Goal: Navigation & Orientation: Understand site structure

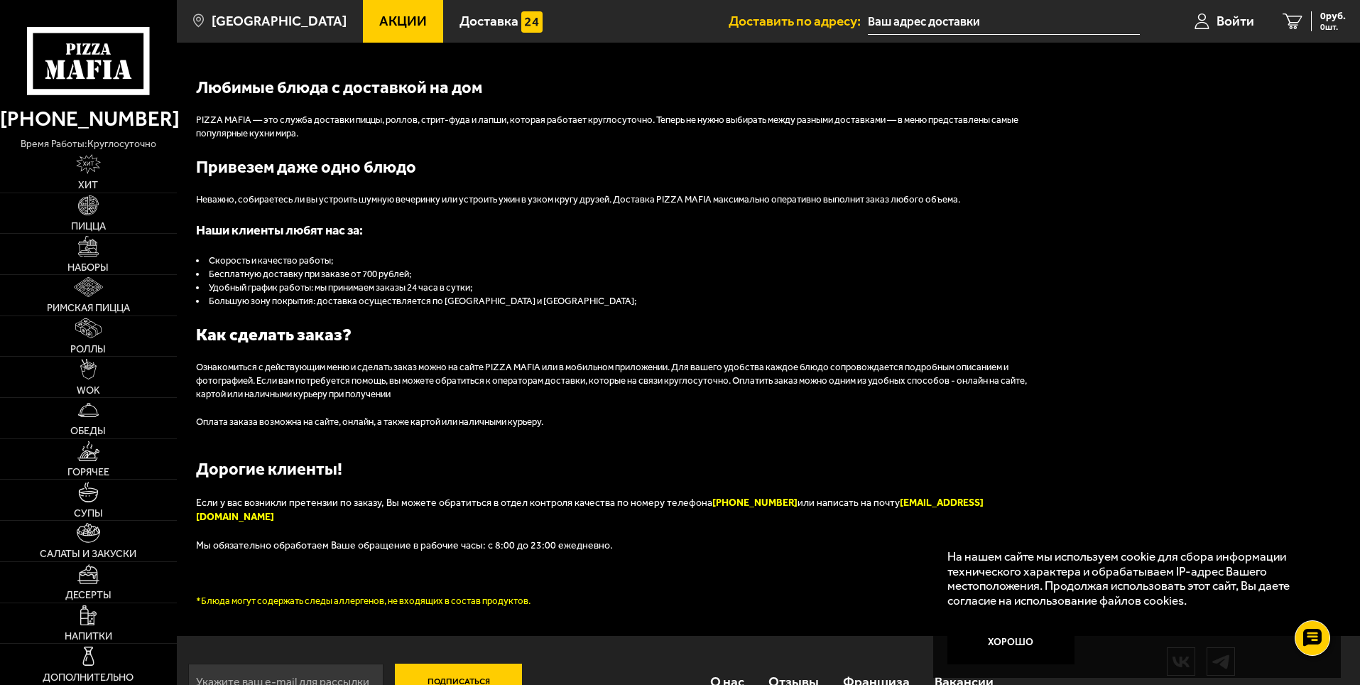
scroll to position [1563, 0]
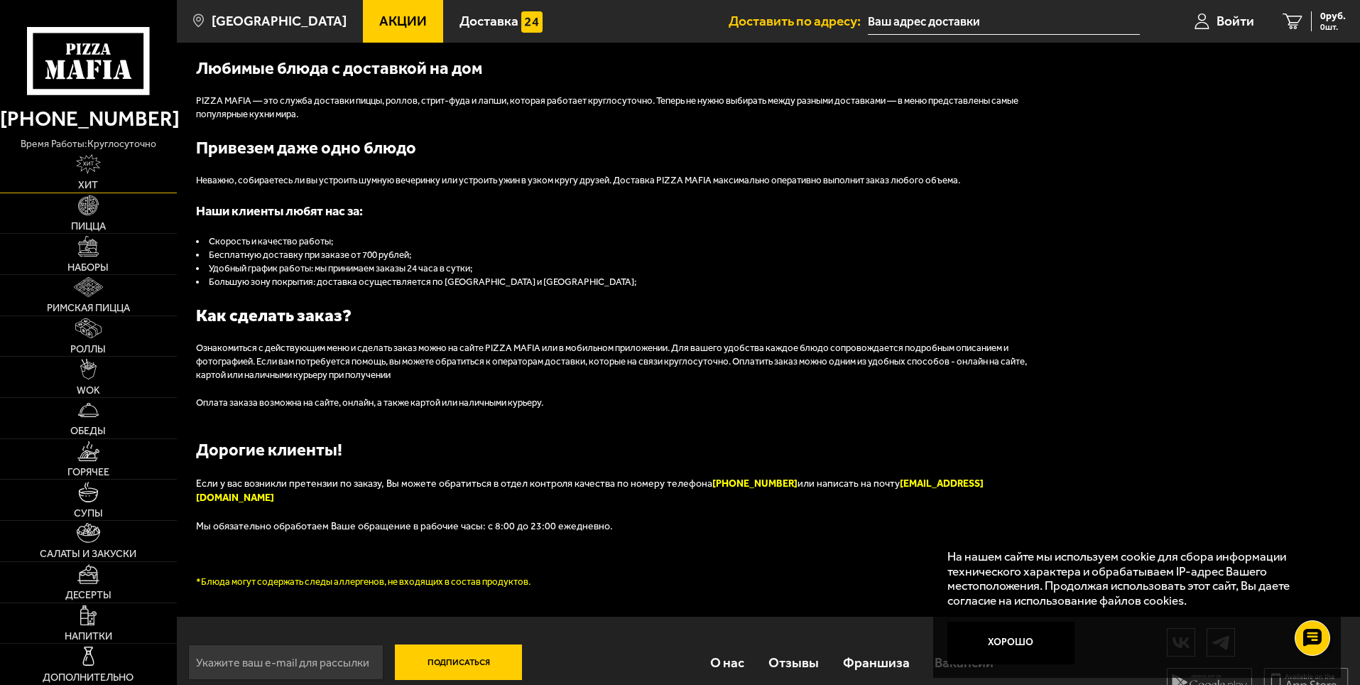
click at [119, 177] on link "Хит" at bounding box center [88, 172] width 177 height 40
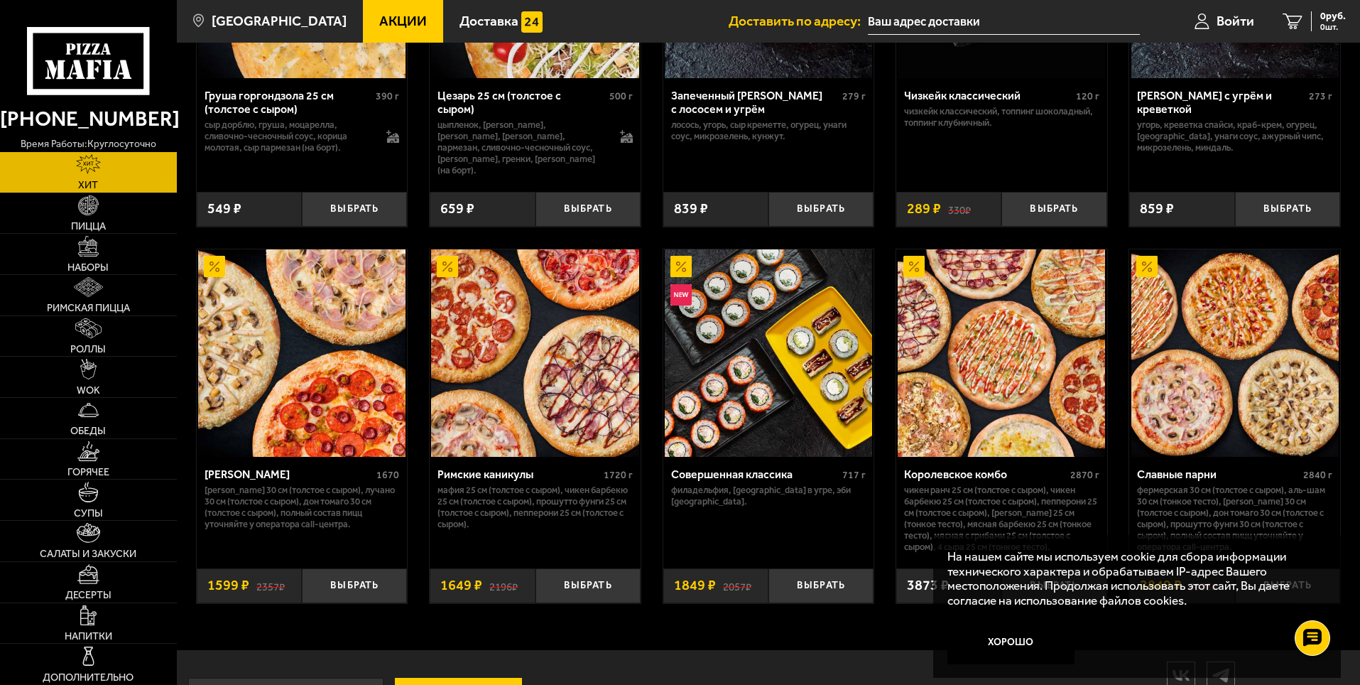
scroll to position [704, 0]
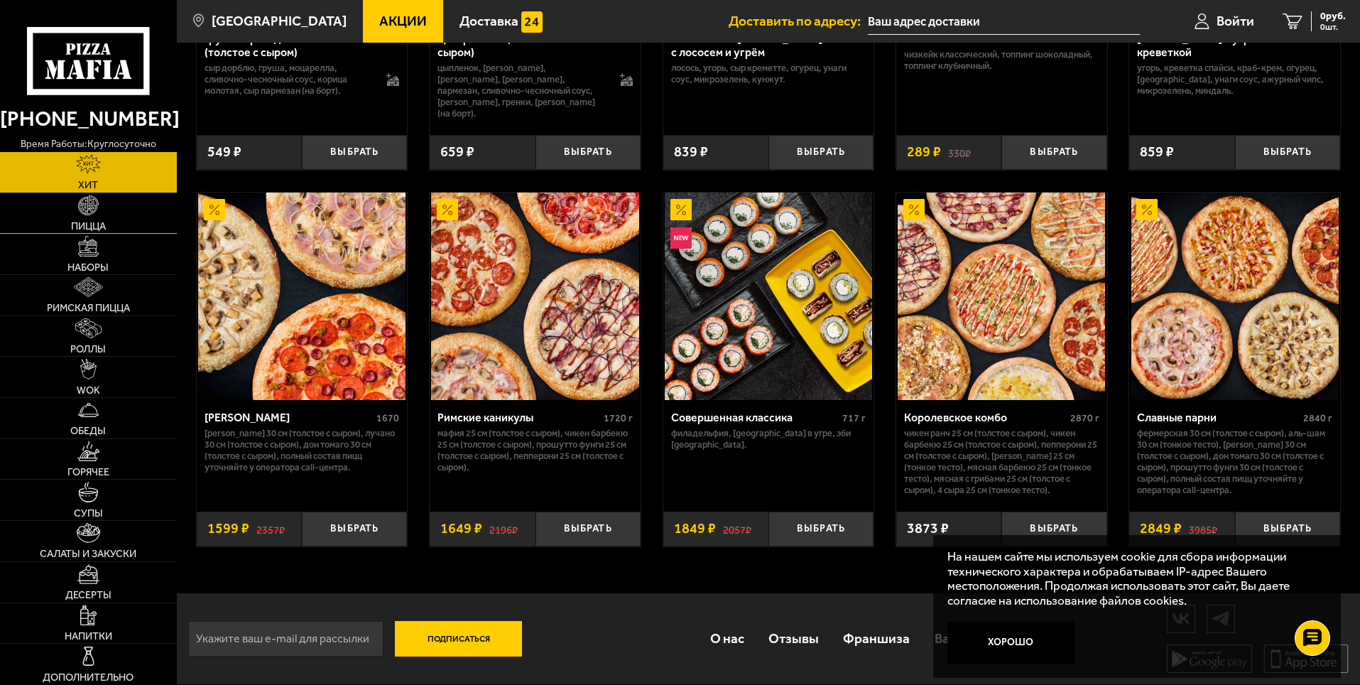
click at [127, 208] on link "Пицца" at bounding box center [88, 213] width 177 height 40
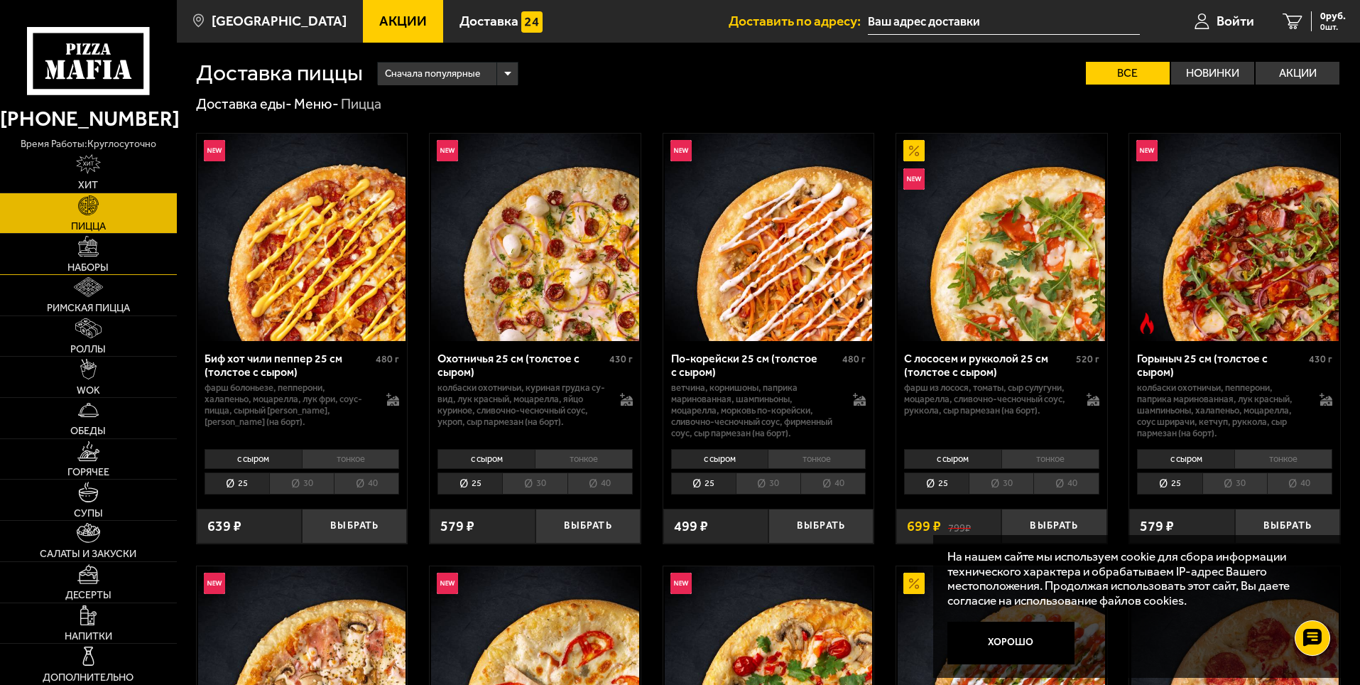
click at [125, 263] on link "Наборы" at bounding box center [88, 254] width 177 height 40
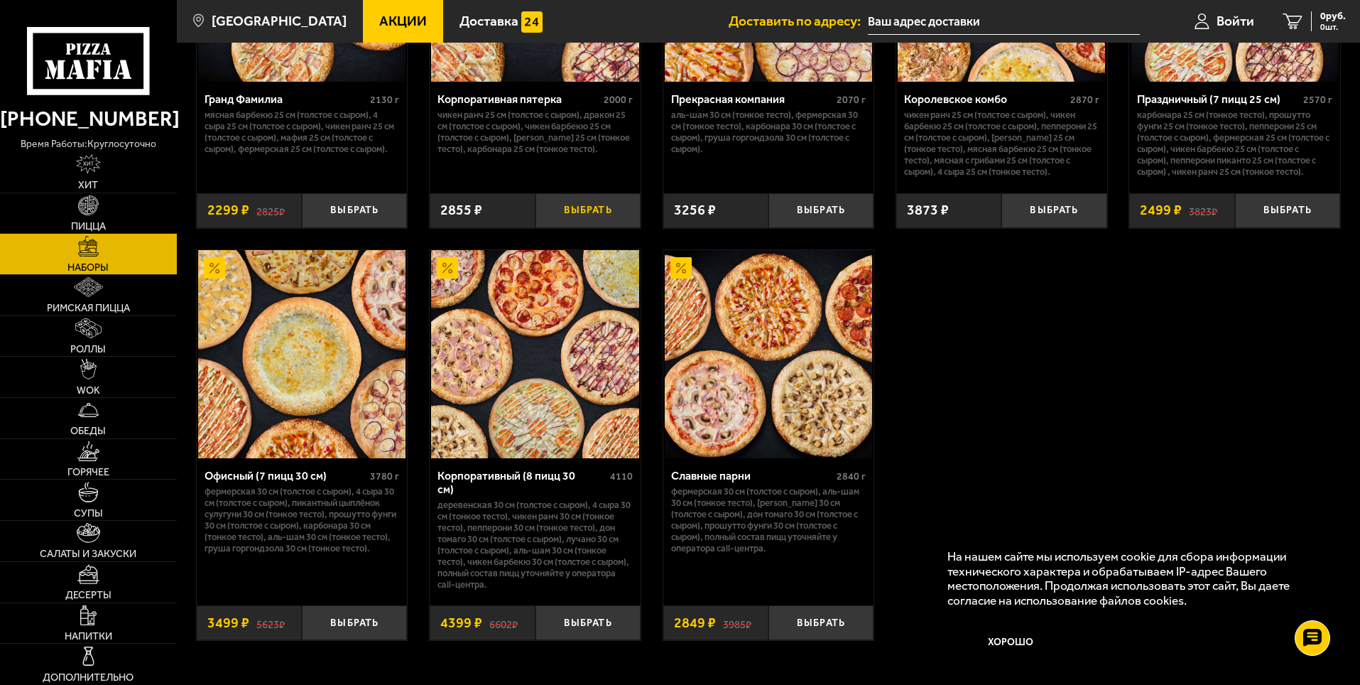
scroll to position [2160, 0]
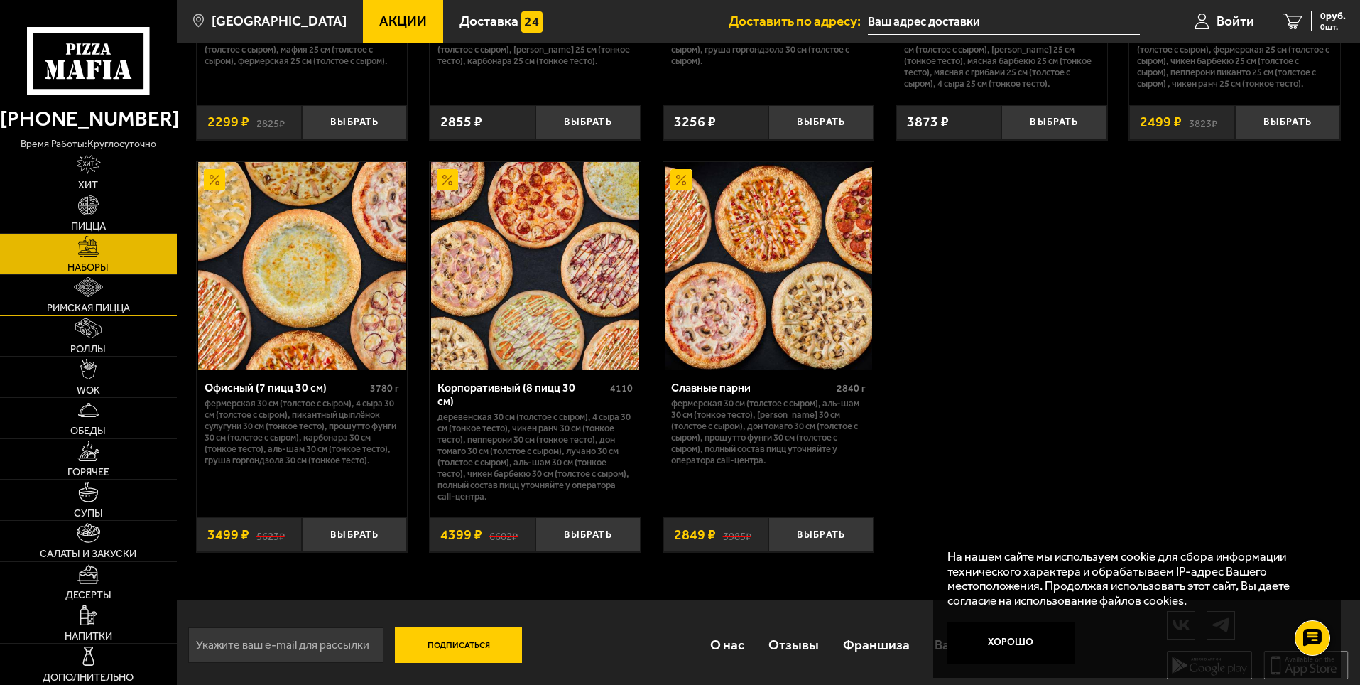
click at [147, 295] on link "Римская пицца" at bounding box center [88, 295] width 177 height 40
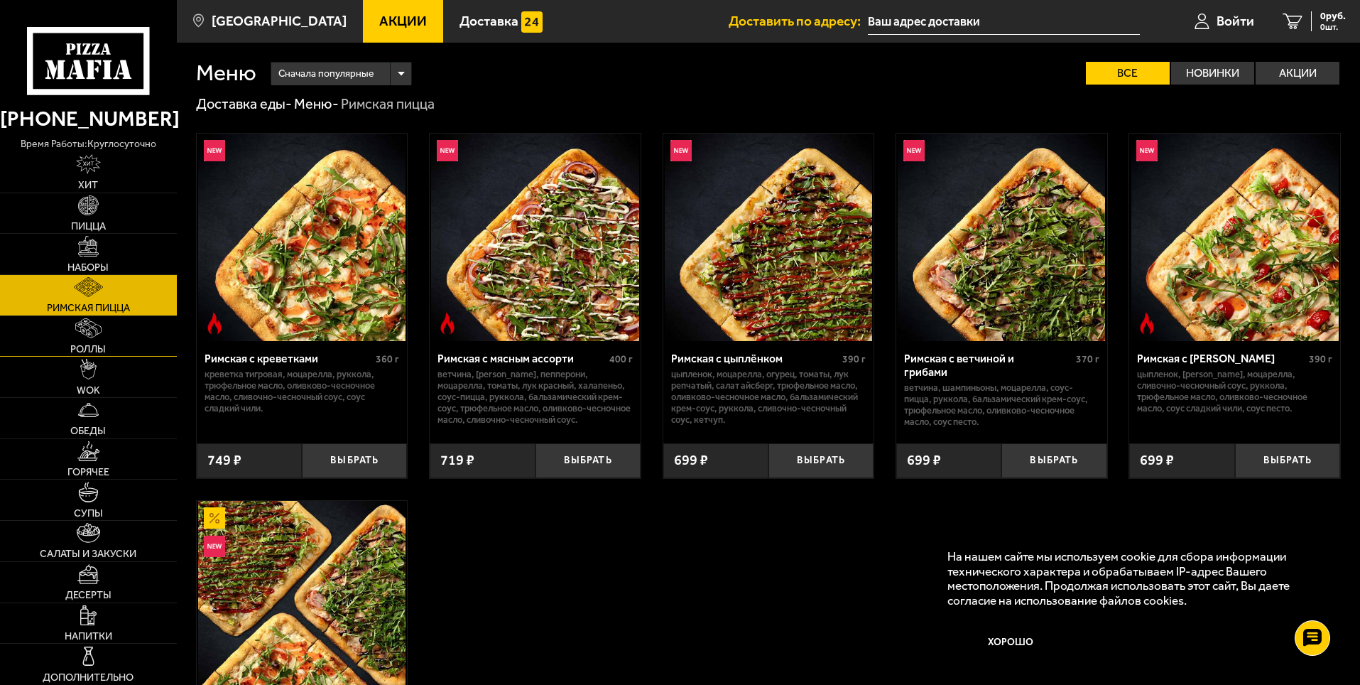
click at [138, 333] on link "Роллы" at bounding box center [88, 336] width 177 height 40
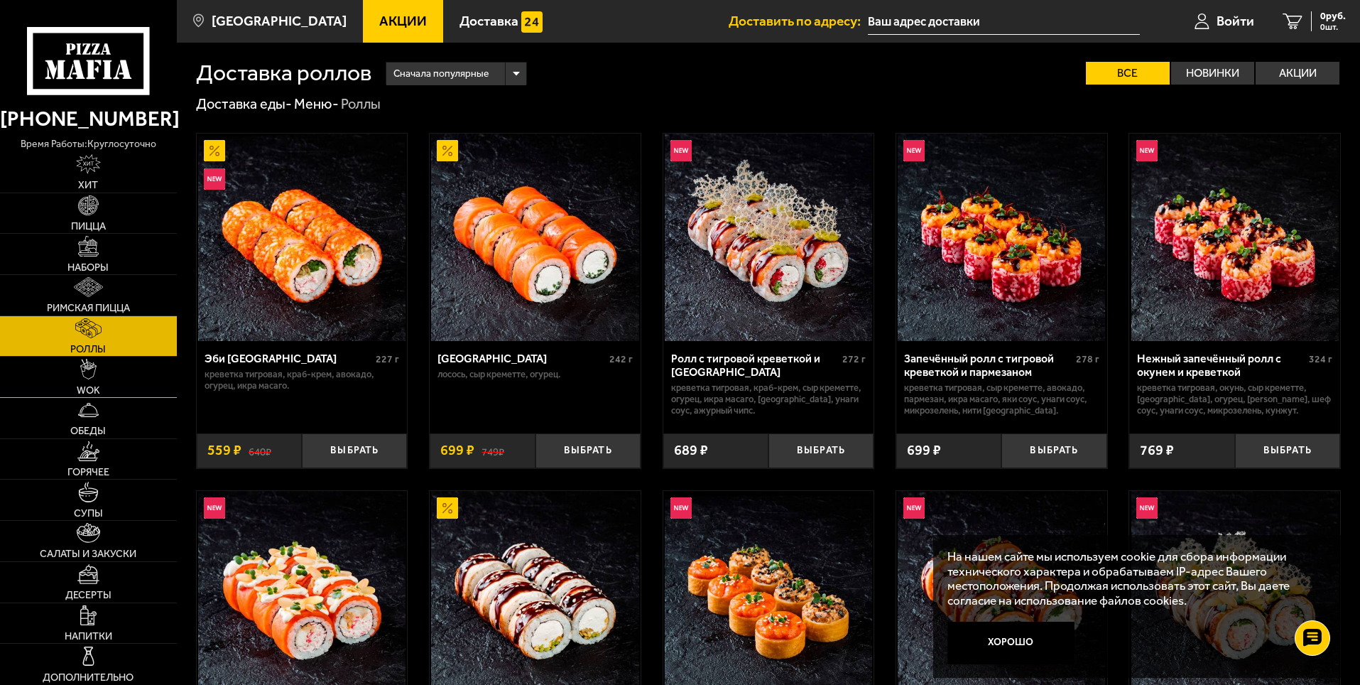
click at [126, 386] on link "WOK" at bounding box center [88, 377] width 177 height 40
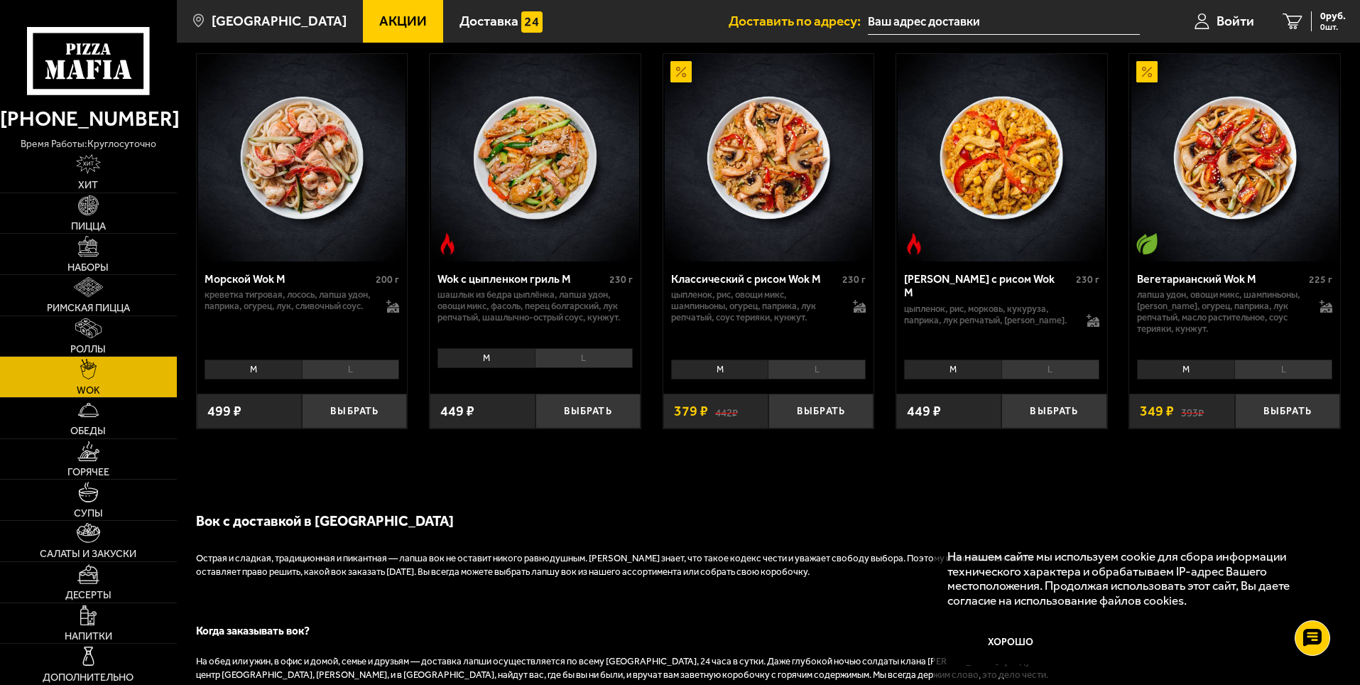
scroll to position [1065, 0]
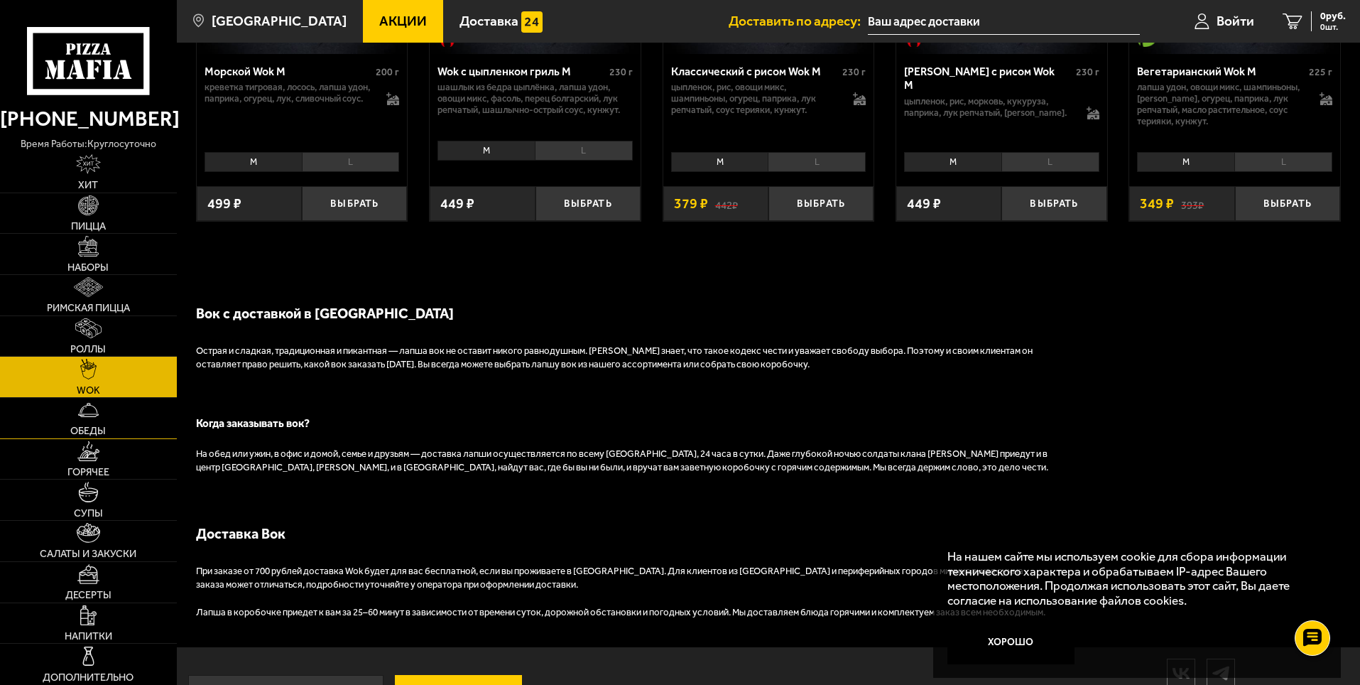
click at [121, 420] on link "Обеды" at bounding box center [88, 418] width 177 height 40
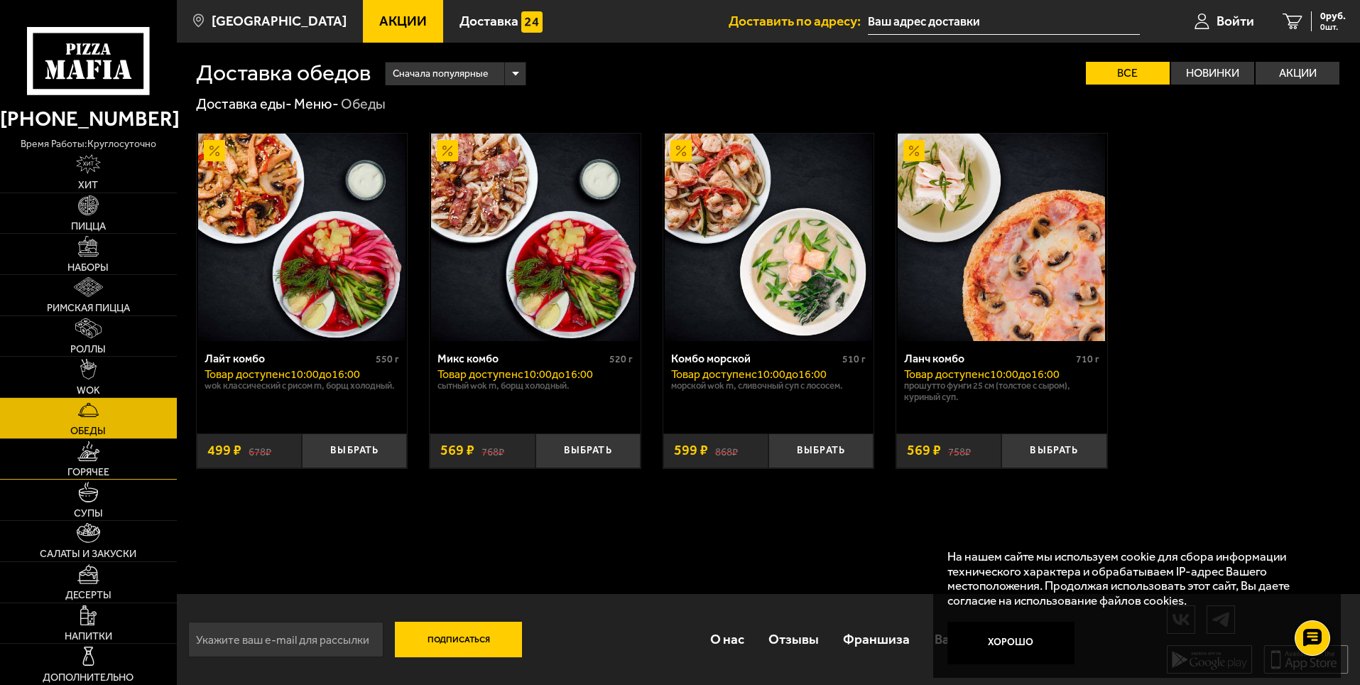
click at [93, 476] on span "Горячее" at bounding box center [88, 472] width 42 height 10
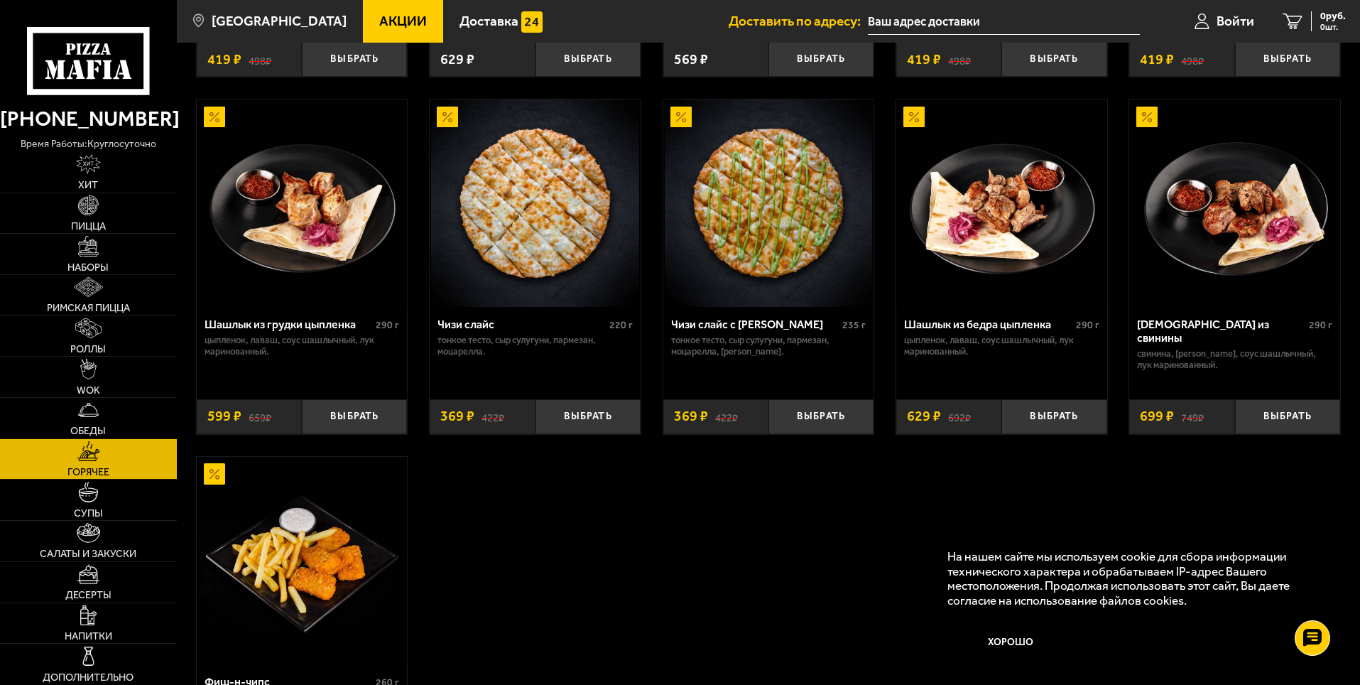
scroll to position [923, 0]
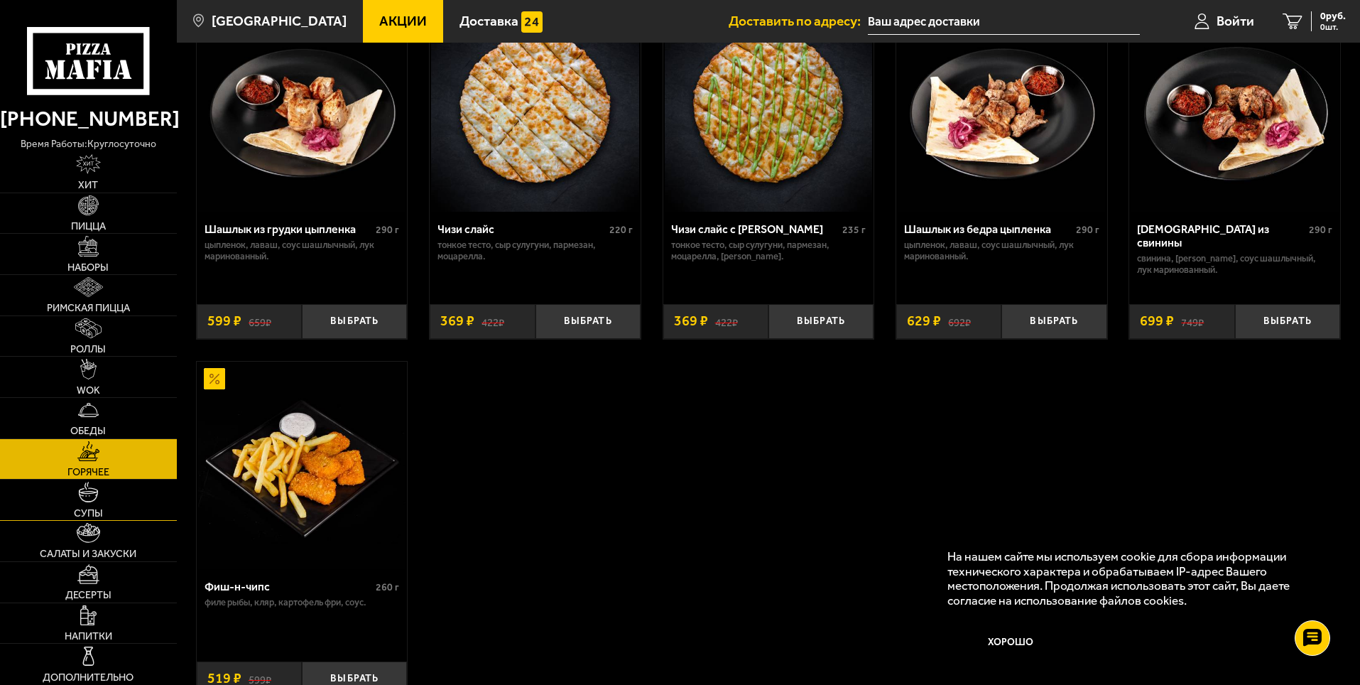
click at [107, 499] on link "Супы" at bounding box center [88, 499] width 177 height 40
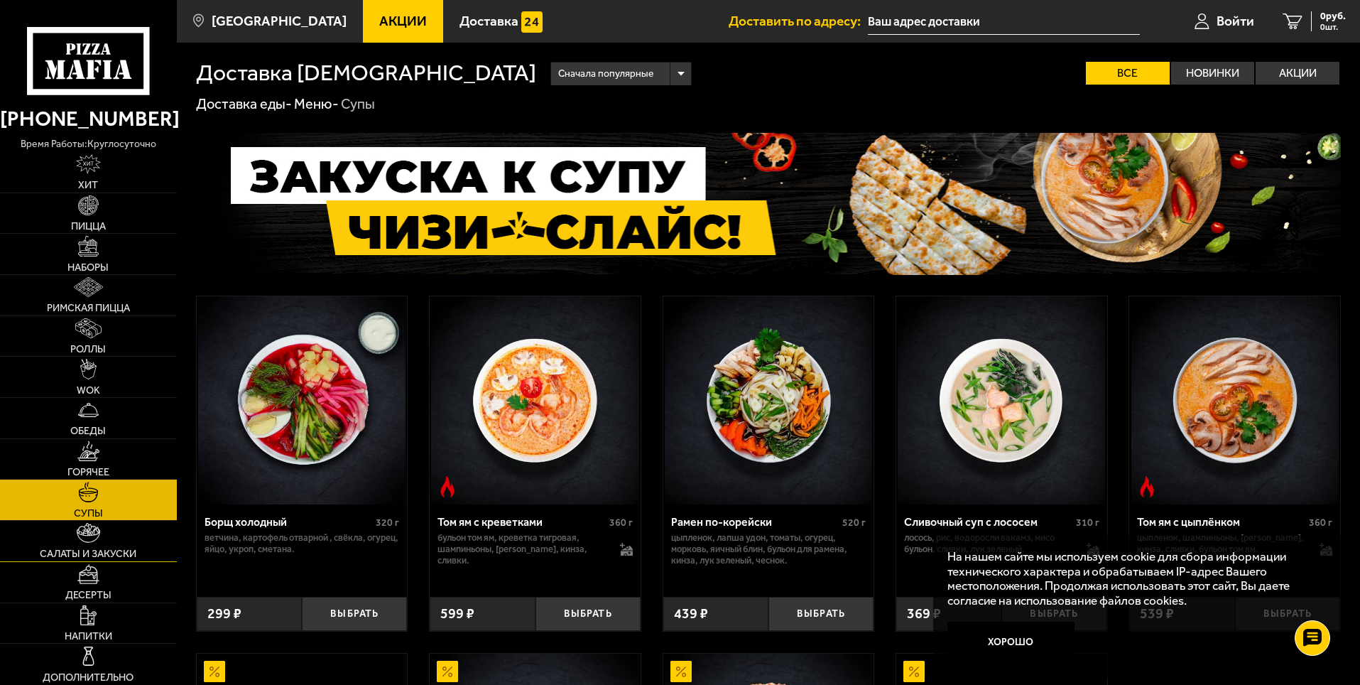
click at [109, 536] on link "Салаты и закуски" at bounding box center [88, 541] width 177 height 40
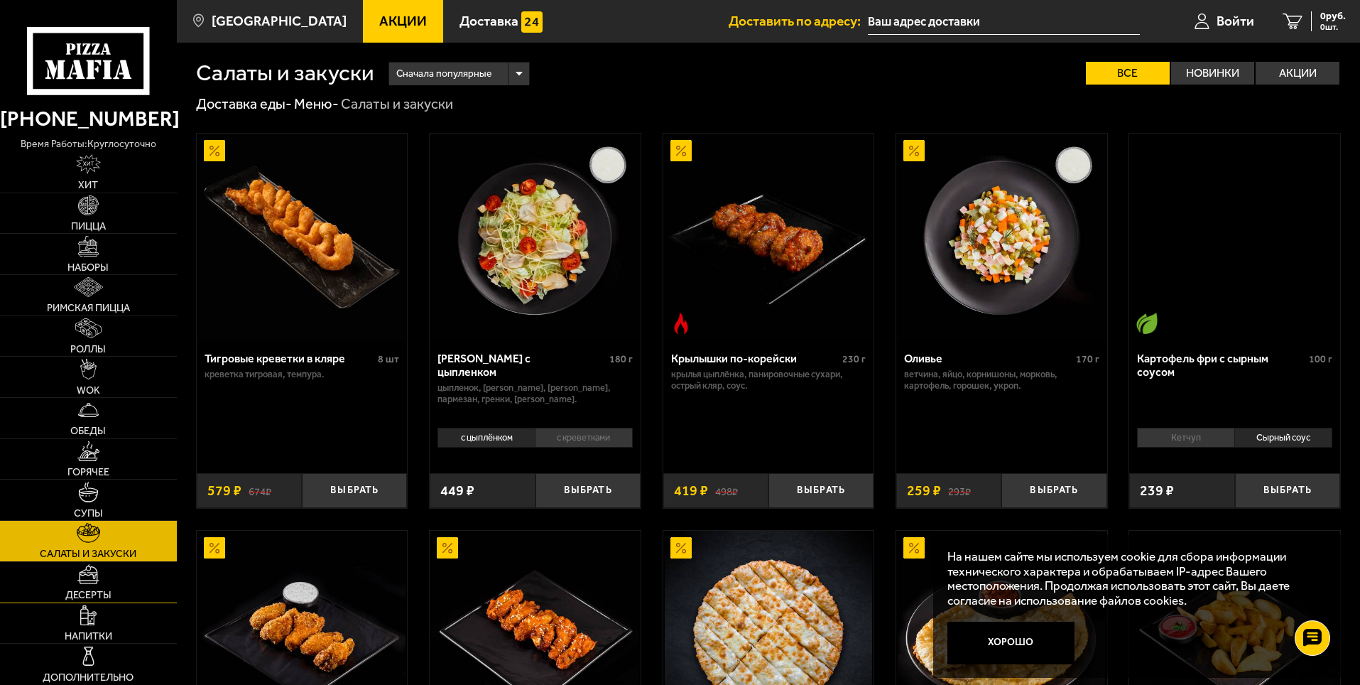
click at [126, 580] on link "Десерты" at bounding box center [88, 582] width 177 height 40
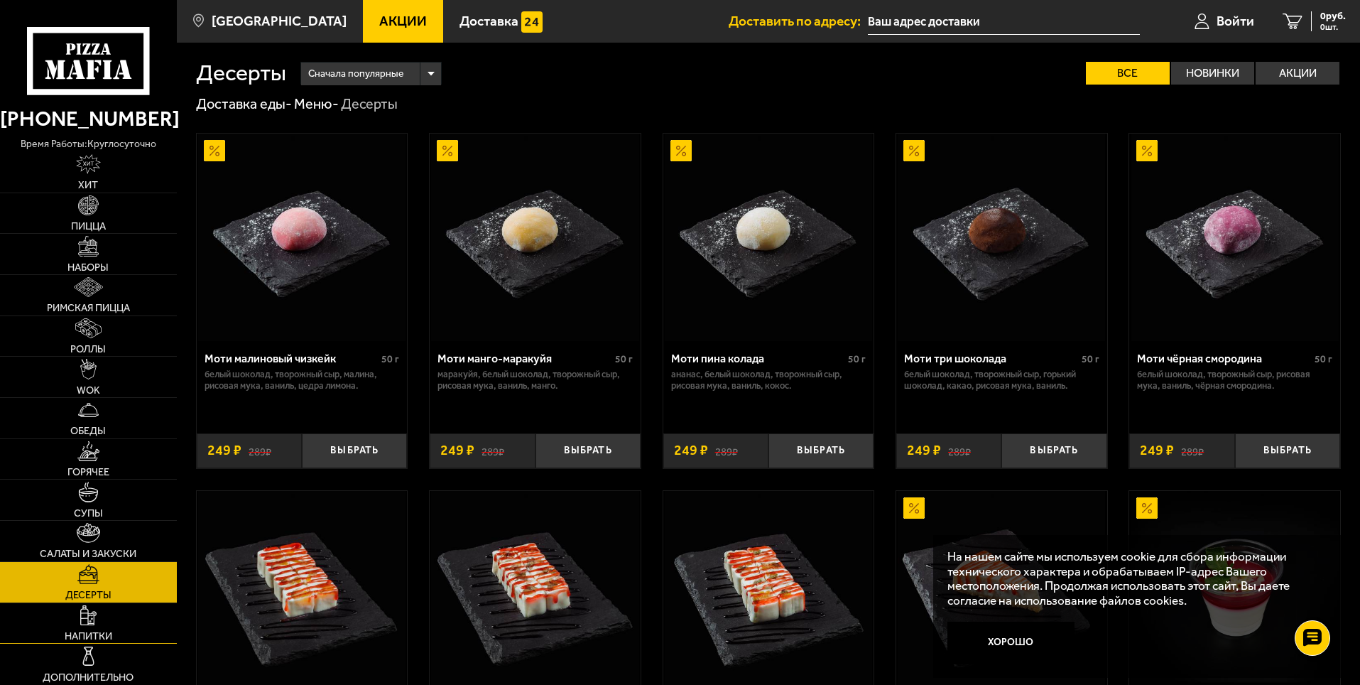
click at [134, 625] on link "Напитки" at bounding box center [88, 623] width 177 height 40
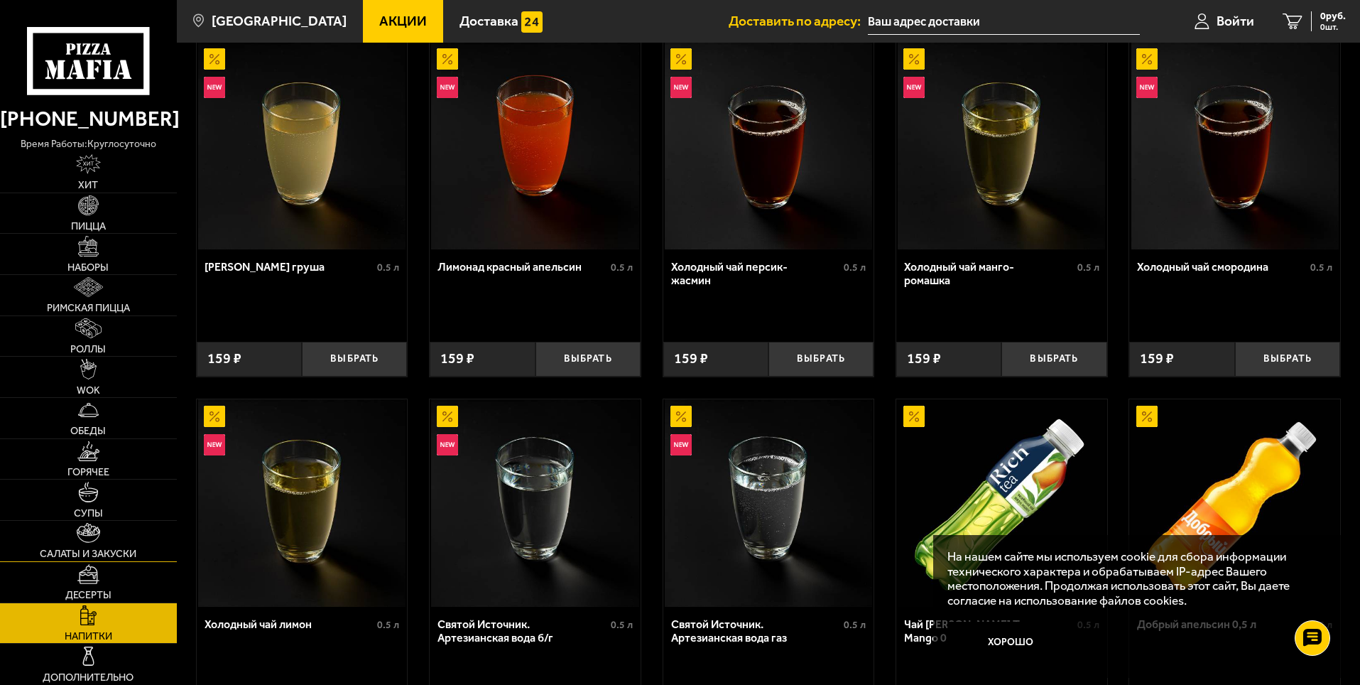
scroll to position [213, 0]
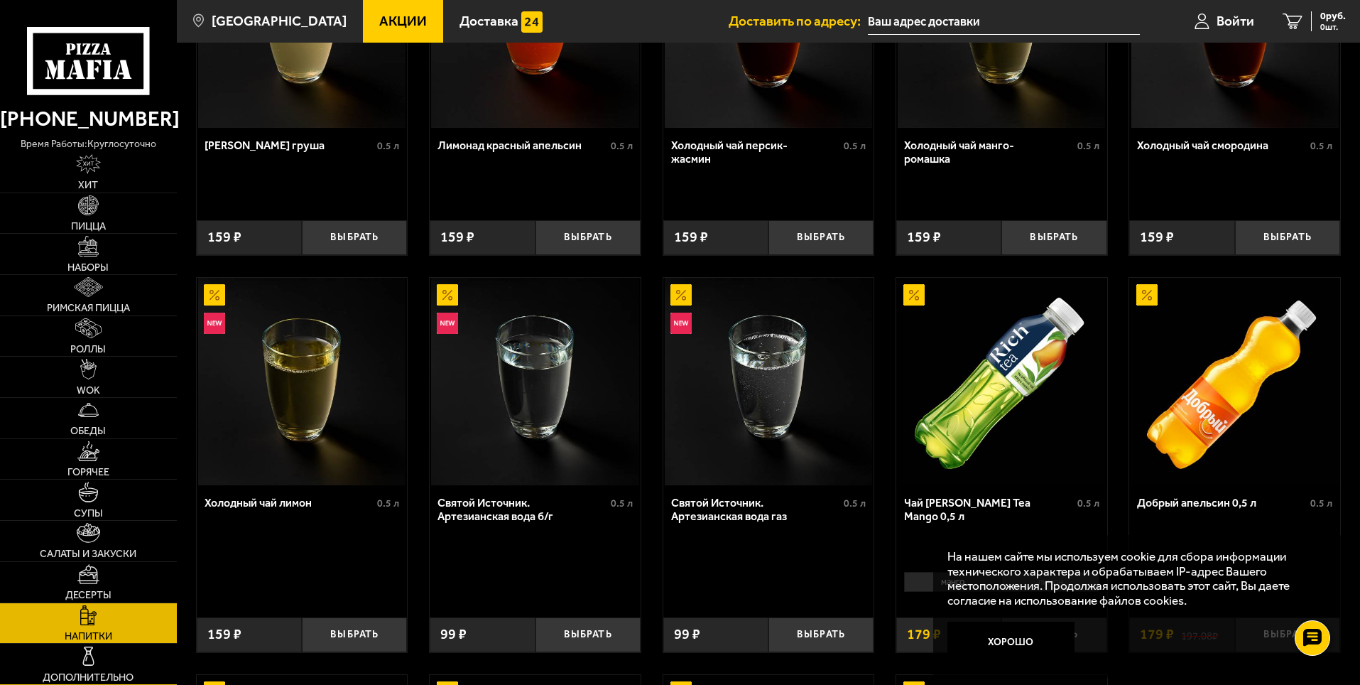
click at [104, 655] on link "Дополнительно" at bounding box center [88, 663] width 177 height 40
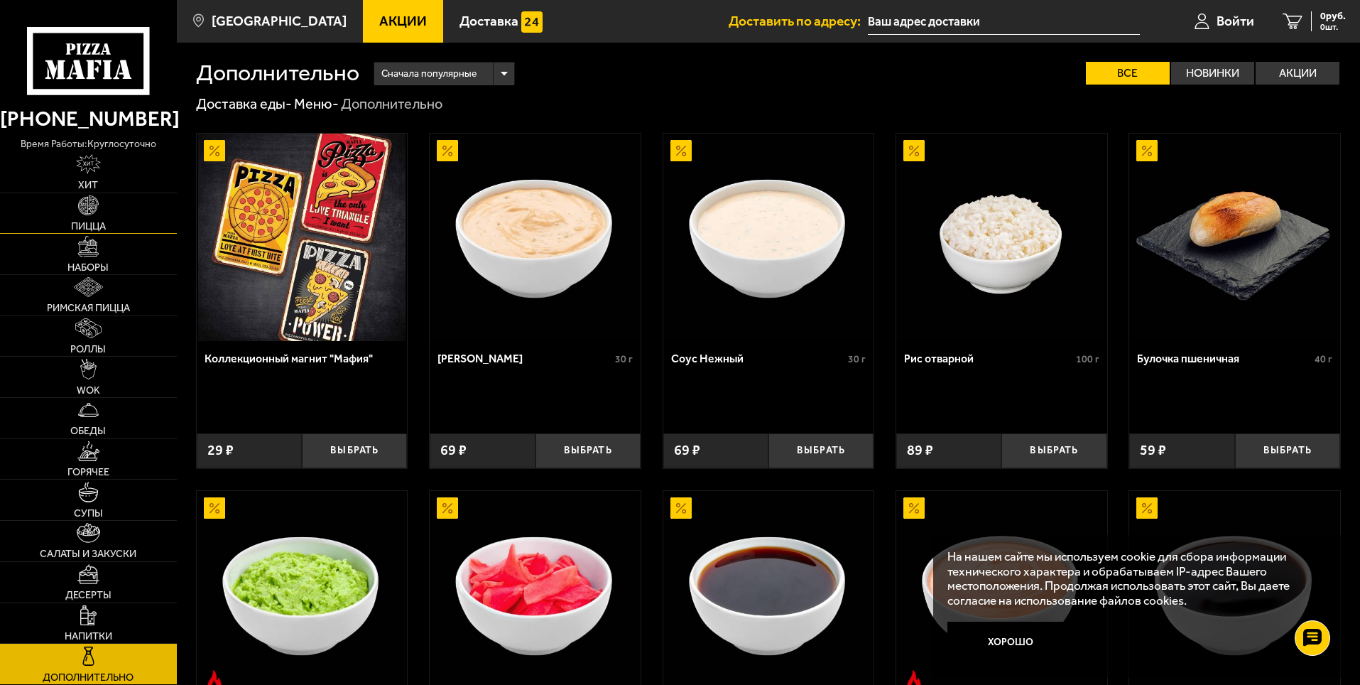
click at [129, 211] on link "Пицца" at bounding box center [88, 213] width 177 height 40
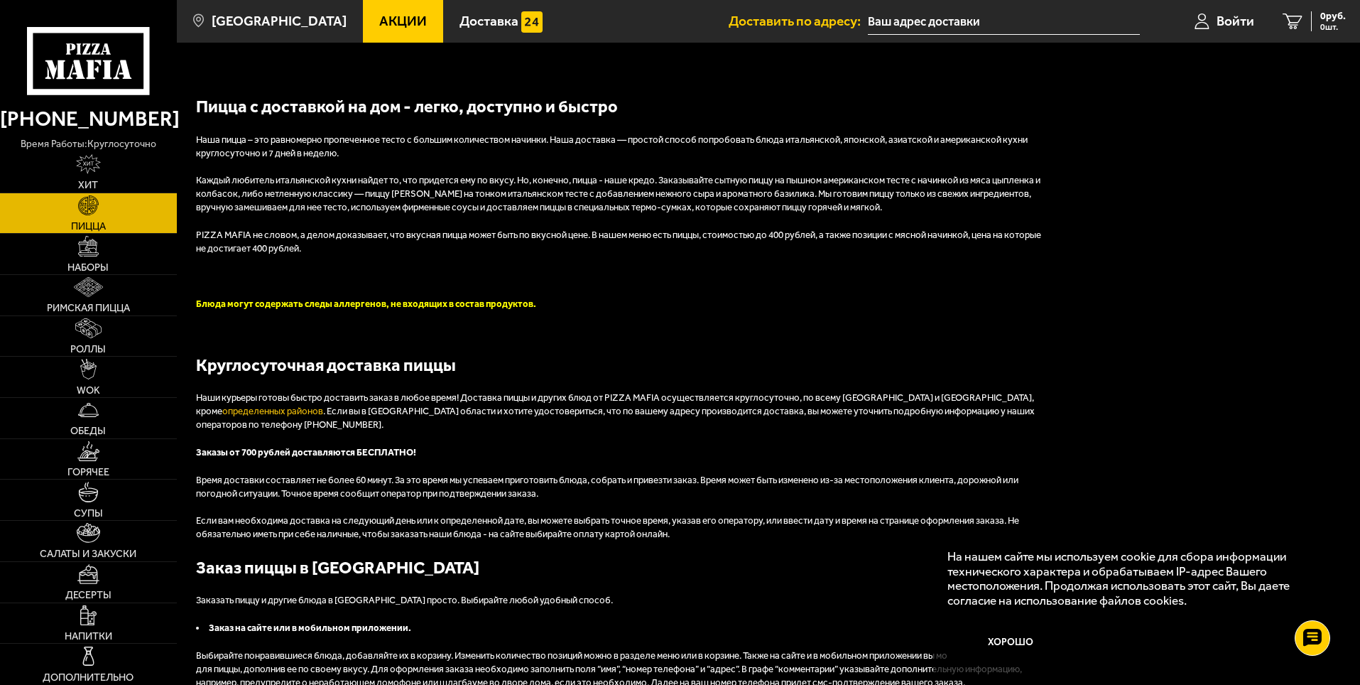
scroll to position [3267, 0]
